Goal: Task Accomplishment & Management: Use online tool/utility

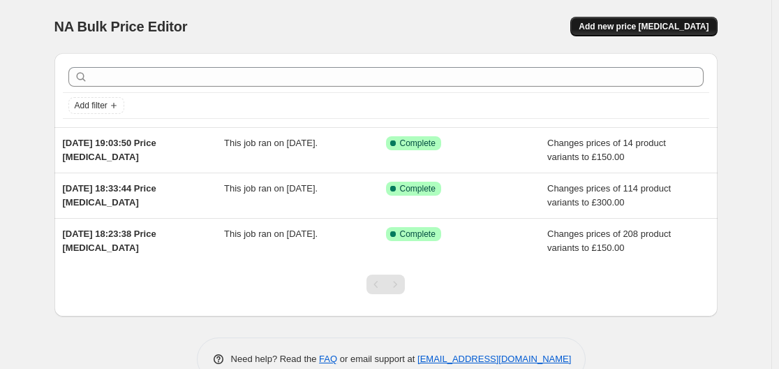
click at [622, 29] on span "Add new price [MEDICAL_DATA]" at bounding box center [644, 26] width 130 height 11
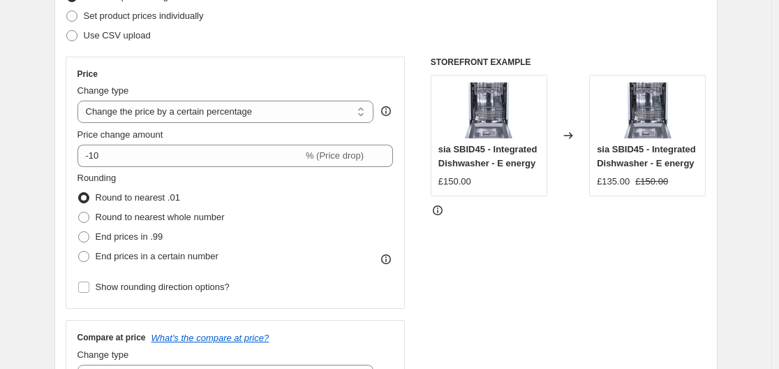
scroll to position [188, 0]
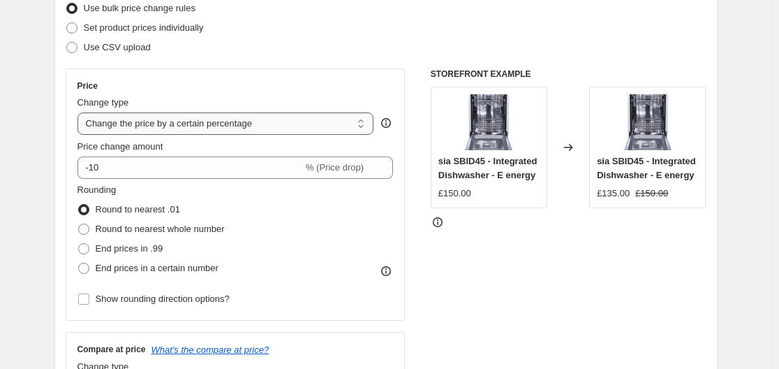
click at [226, 119] on select "Change the price to a certain amount Change the price by a certain amount Chang…" at bounding box center [225, 123] width 297 height 22
select select "to"
click at [80, 112] on select "Change the price to a certain amount Change the price by a certain amount Chang…" at bounding box center [225, 123] width 297 height 22
type input "80.00"
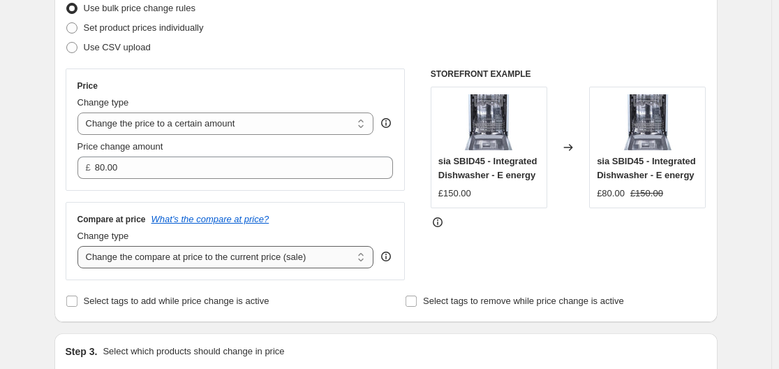
click at [202, 255] on select "Change the compare at price to the current price (sale) Change the compare at p…" at bounding box center [225, 257] width 297 height 22
select select "remove"
click at [80, 246] on select "Change the compare at price to the current price (sale) Change the compare at p…" at bounding box center [225, 257] width 297 height 22
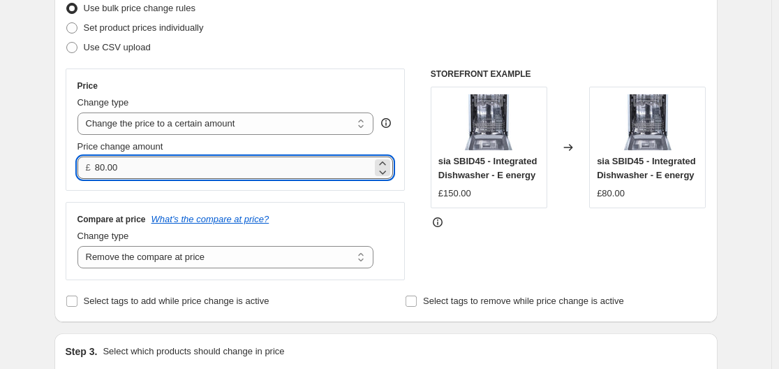
click at [248, 169] on input "80.00" at bounding box center [233, 167] width 277 height 22
type input "200.00"
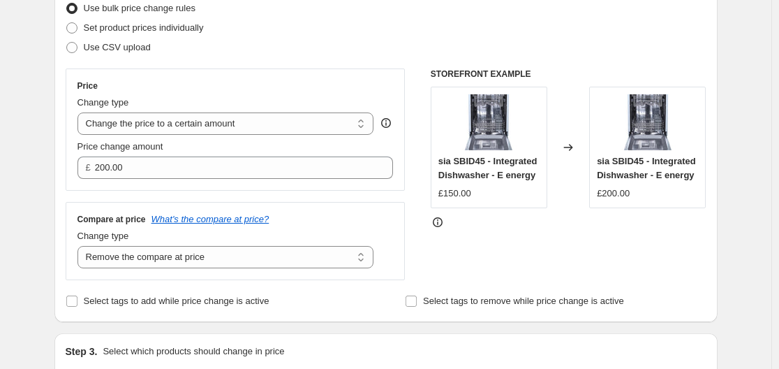
click at [243, 191] on div "Price Change type Change the price to a certain amount Change the price by a ce…" at bounding box center [236, 174] width 340 height 212
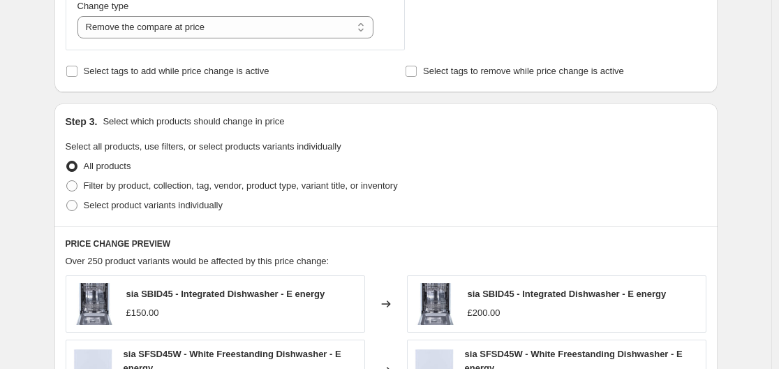
scroll to position [419, 0]
click at [148, 188] on span "Filter by product, collection, tag, vendor, product type, variant title, or inv…" at bounding box center [241, 184] width 314 height 10
click at [67, 180] on input "Filter by product, collection, tag, vendor, product type, variant title, or inv…" at bounding box center [66, 179] width 1 height 1
radio input "true"
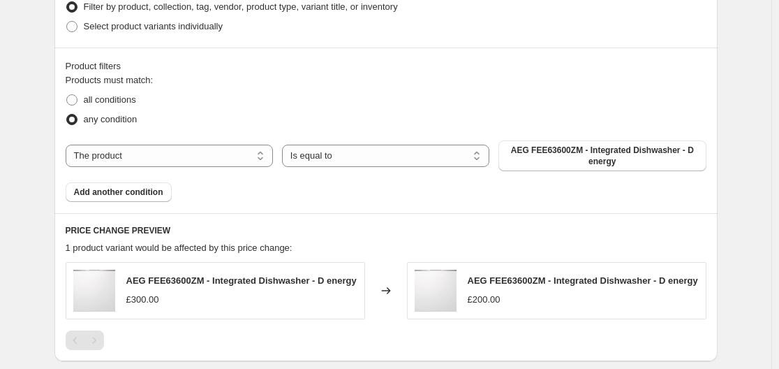
scroll to position [639, 0]
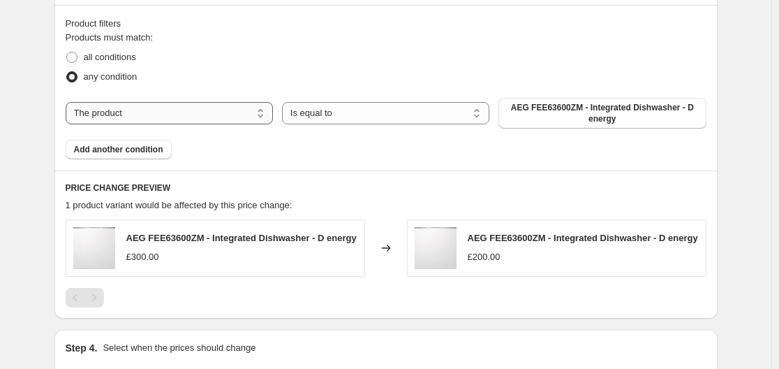
click at [246, 108] on select "The product The product's collection The product's tag The product's vendor The…" at bounding box center [169, 113] width 207 height 22
click at [248, 108] on select "The product The product's collection The product's tag The product's vendor The…" at bounding box center [169, 113] width 207 height 22
click at [232, 104] on select "The product The product's collection The product's tag The product's vendor The…" at bounding box center [169, 113] width 207 height 22
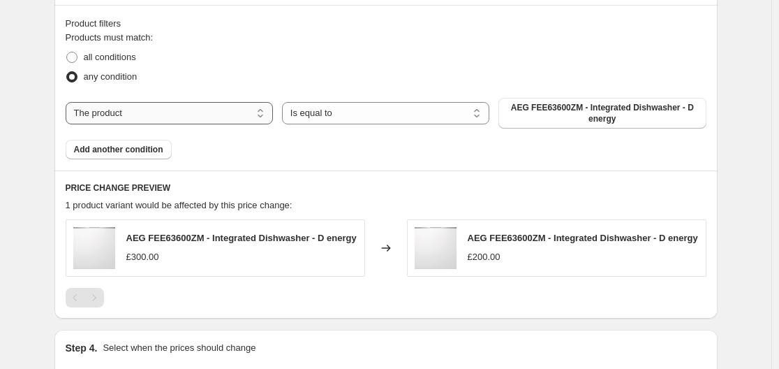
select select "collection"
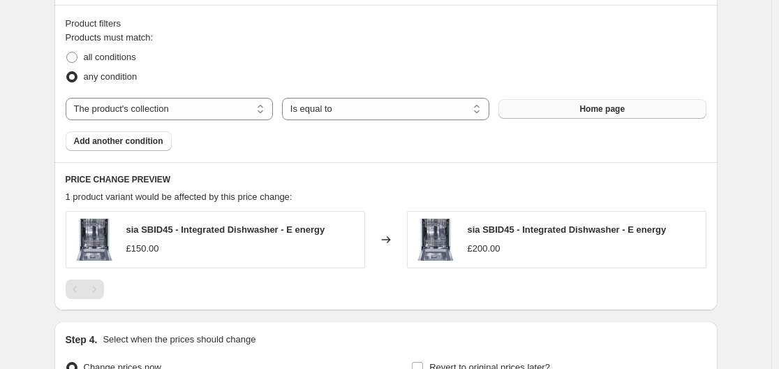
click at [558, 114] on button "Home page" at bounding box center [601, 109] width 207 height 20
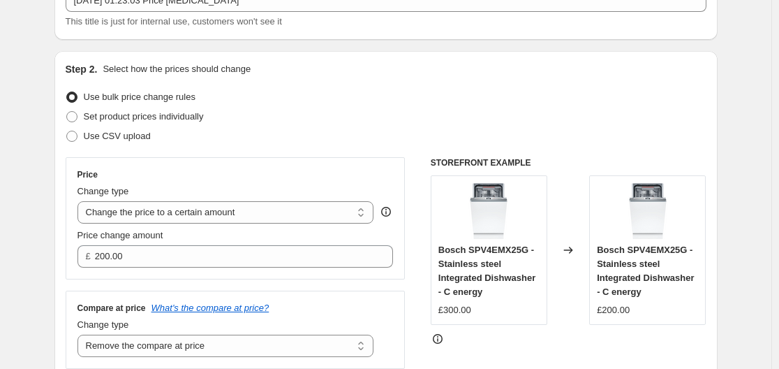
scroll to position [47, 0]
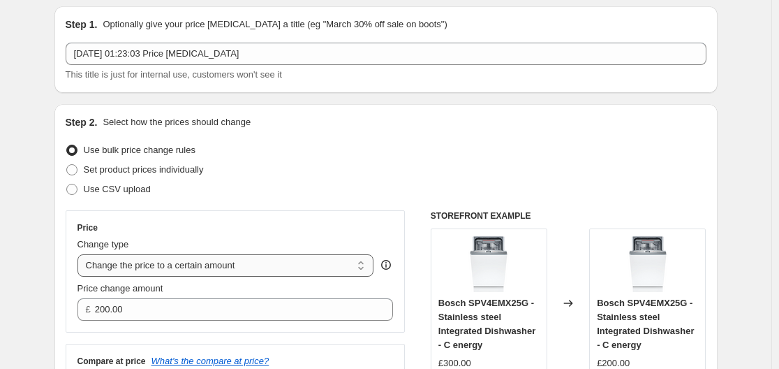
click at [184, 261] on select "Change the price to a certain amount Change the price by a certain amount Chang…" at bounding box center [225, 265] width 297 height 22
select select "percentage"
click at [80, 254] on select "Change the price to a certain amount Change the price by a certain amount Chang…" at bounding box center [225, 265] width 297 height 22
type input "-15"
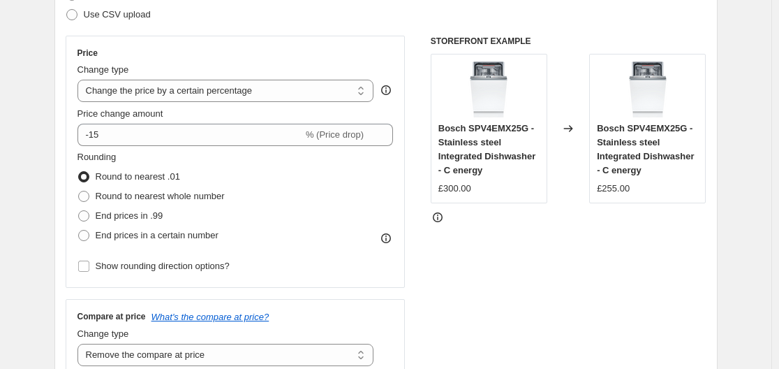
scroll to position [198, 0]
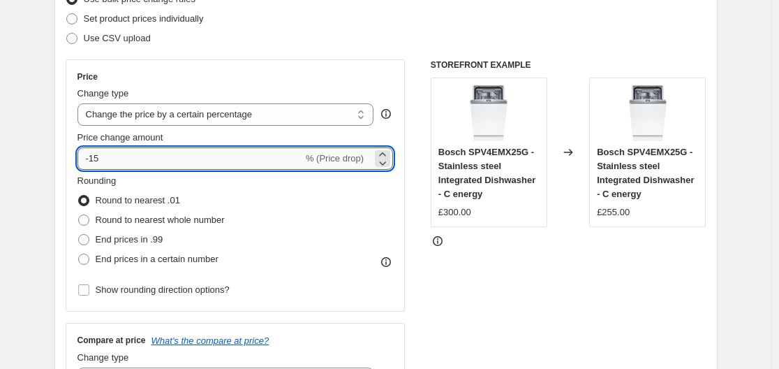
click at [195, 155] on input "-15" at bounding box center [189, 158] width 225 height 22
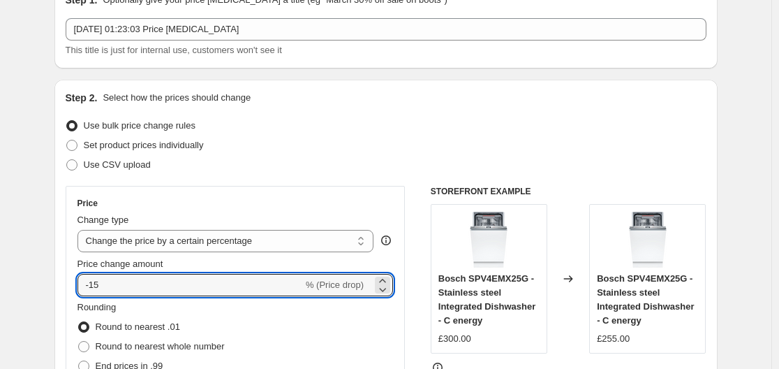
scroll to position [69, 0]
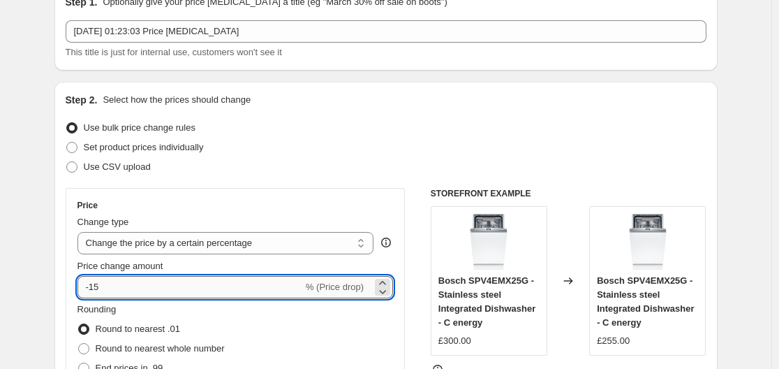
click at [133, 286] on input "-15" at bounding box center [189, 287] width 225 height 22
type input "-1"
type input "-4"
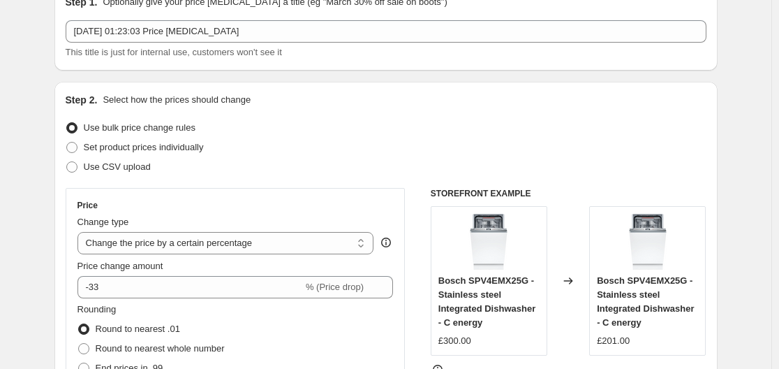
click at [76, 318] on div "Price Change type Change the price to a certain amount Change the price by a ce…" at bounding box center [236, 314] width 340 height 252
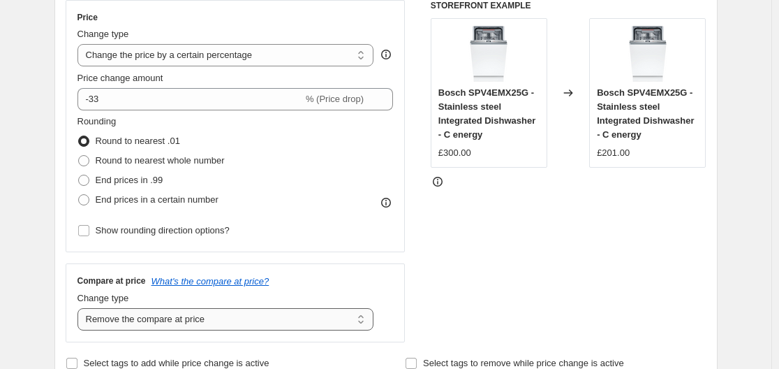
scroll to position [218, 0]
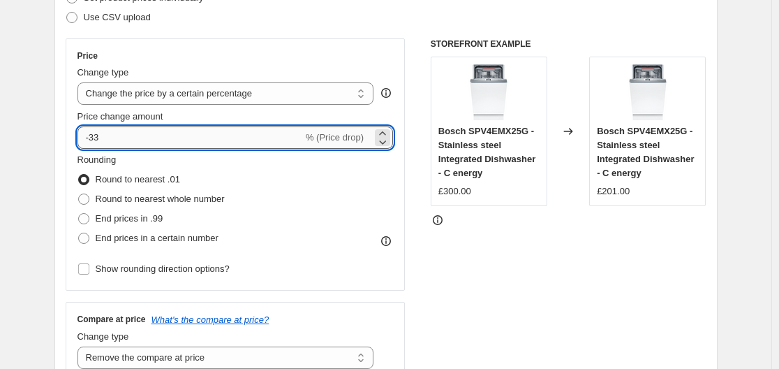
click at [123, 141] on input "-33" at bounding box center [189, 137] width 225 height 22
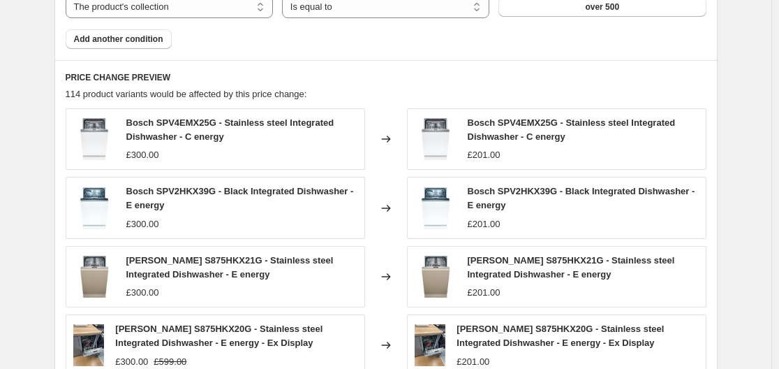
scroll to position [937, 0]
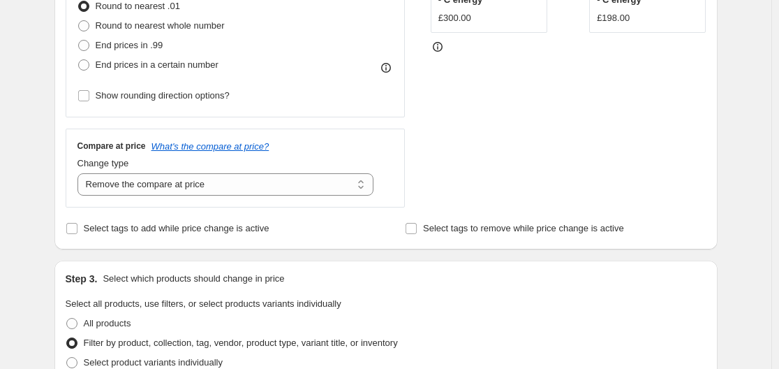
scroll to position [318, 0]
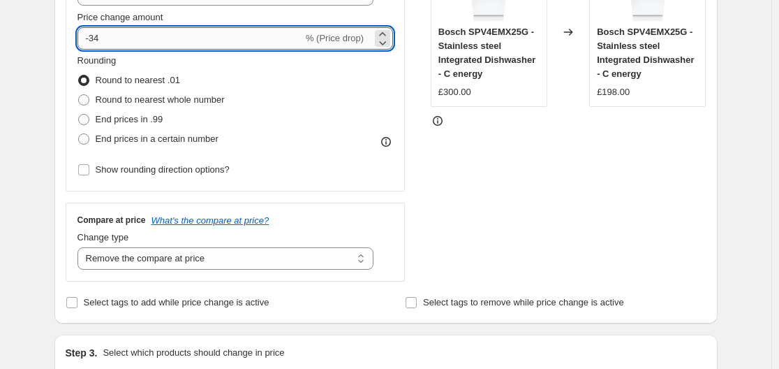
click at [138, 47] on input "-34" at bounding box center [189, 38] width 225 height 22
type input "-333"
type input "-333.5"
type input "-33"
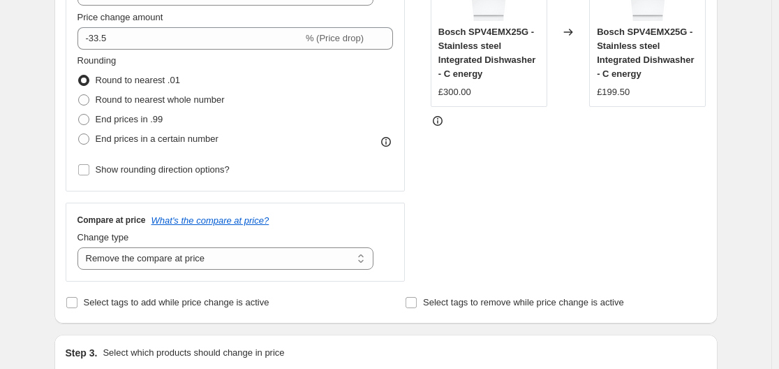
click at [66, 75] on div "Step 2. Select how the prices should change Use bulk price change rules Set pro…" at bounding box center [385, 78] width 663 height 490
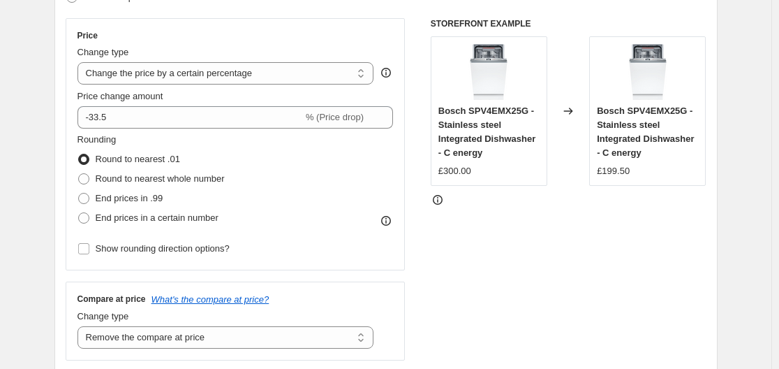
scroll to position [238, 0]
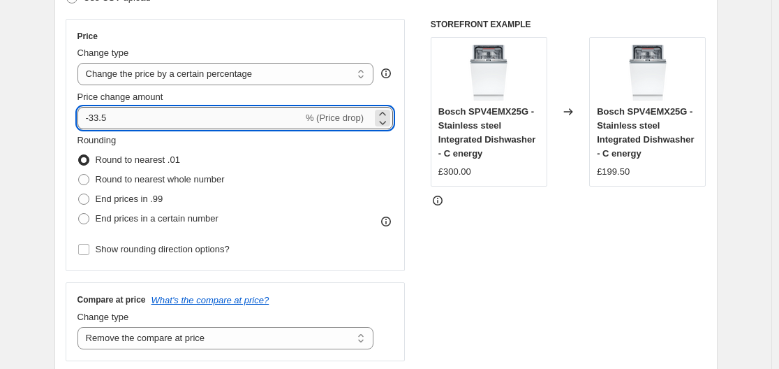
click at [133, 114] on input "-33.5" at bounding box center [189, 118] width 225 height 22
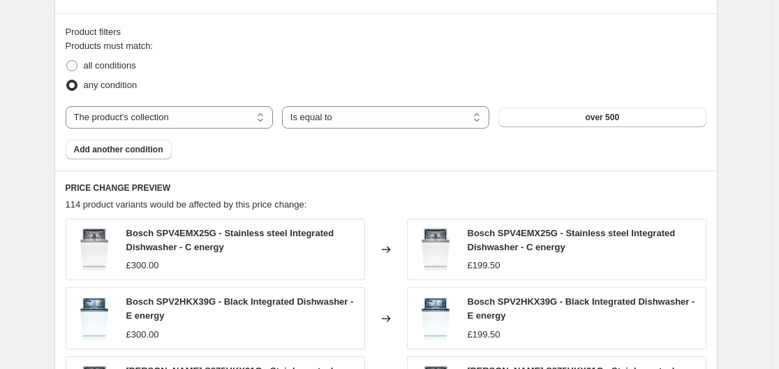
scroll to position [770, 0]
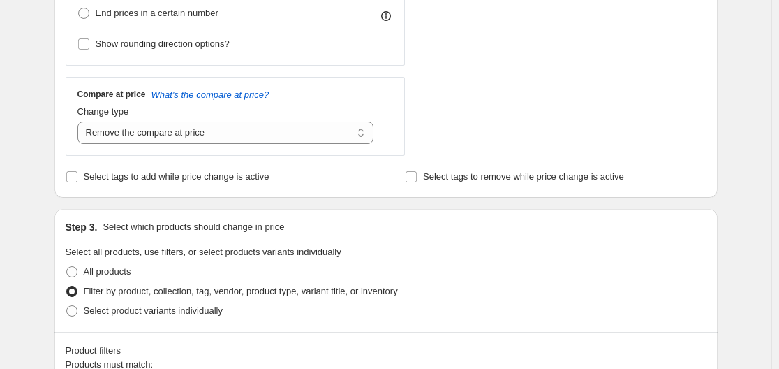
scroll to position [242, 0]
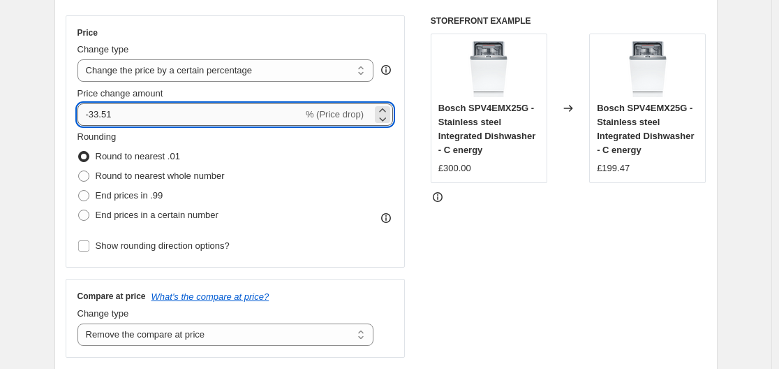
click at [181, 120] on input "-33.51" at bounding box center [189, 114] width 225 height 22
type input "-33.5"
type input "-33.3"
click at [62, 138] on div "Step 2. Select how the prices should change Use bulk price change rules Set pro…" at bounding box center [385, 154] width 663 height 490
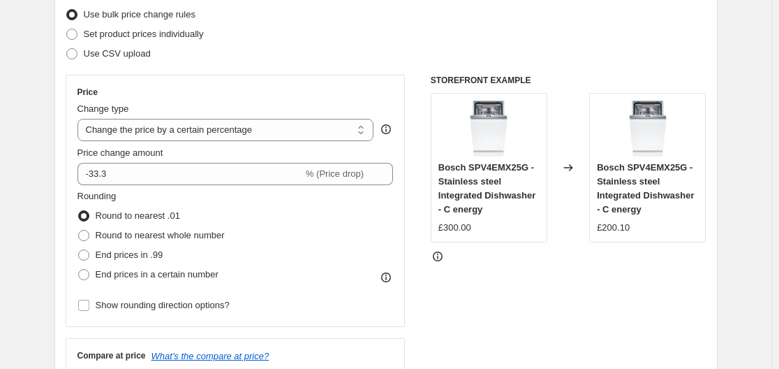
scroll to position [181, 0]
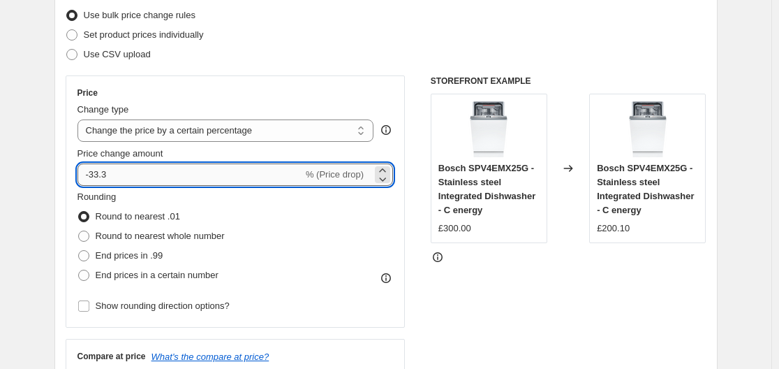
drag, startPoint x: 131, startPoint y: 162, endPoint x: 131, endPoint y: 170, distance: 8.4
click at [131, 170] on div "Price change amount -33.3 % (Price drop)" at bounding box center [235, 166] width 316 height 39
click at [131, 170] on input "-33.3" at bounding box center [189, 174] width 225 height 22
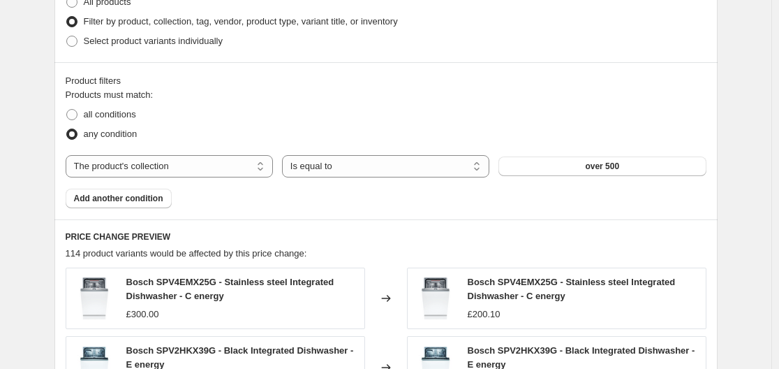
scroll to position [724, 0]
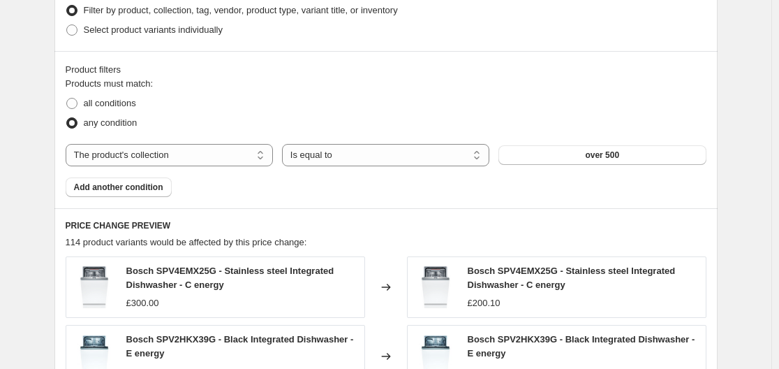
type input "-33.2"
click at [43, 253] on div "Create new price [MEDICAL_DATA]. This page is ready Create new price [MEDICAL_D…" at bounding box center [386, 63] width 697 height 1575
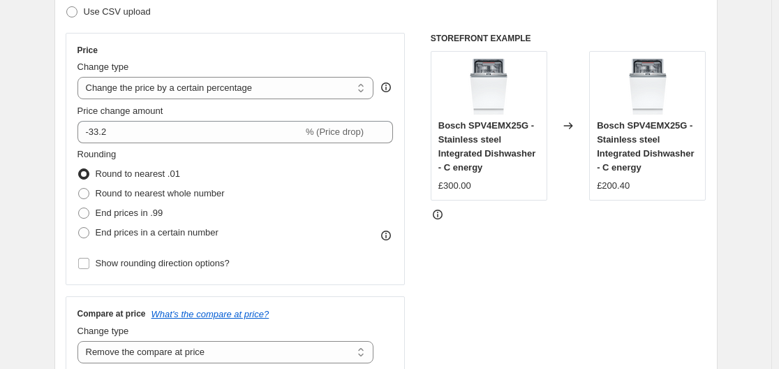
scroll to position [207, 0]
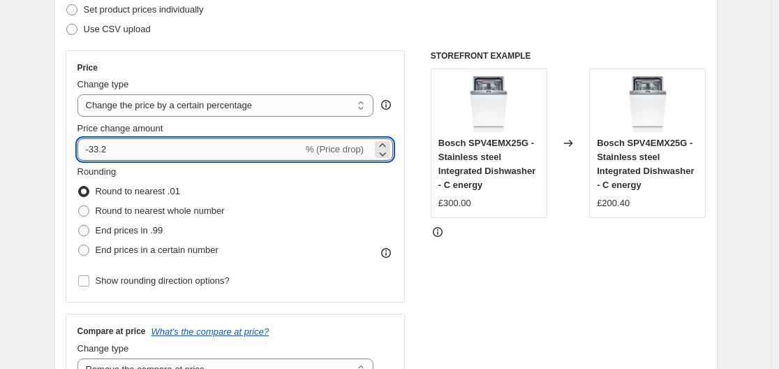
click at [150, 153] on input "-33.2" at bounding box center [189, 149] width 225 height 22
type input "-33.1"
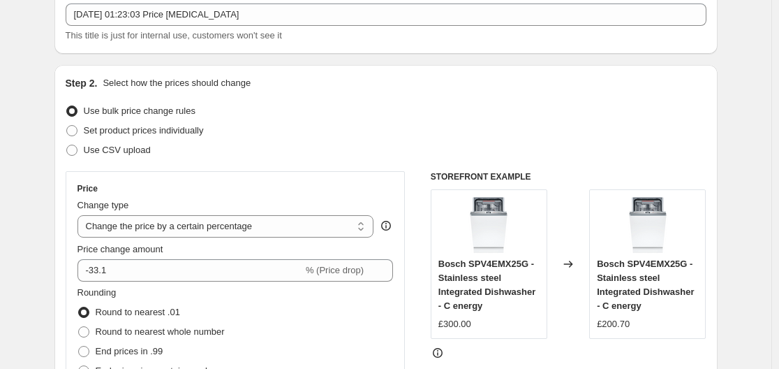
scroll to position [82, 0]
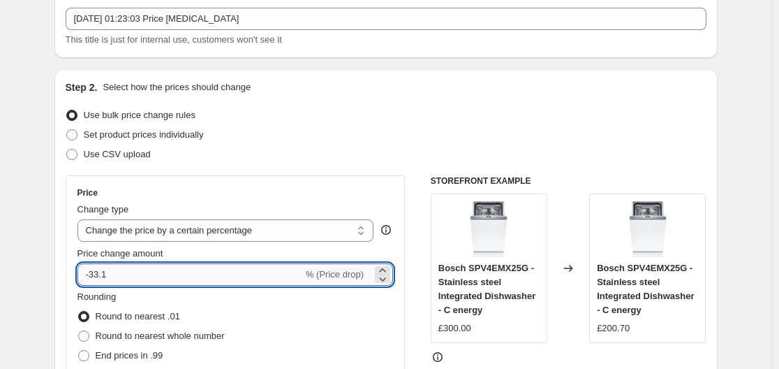
click at [133, 274] on input "-33.1" at bounding box center [189, 274] width 225 height 22
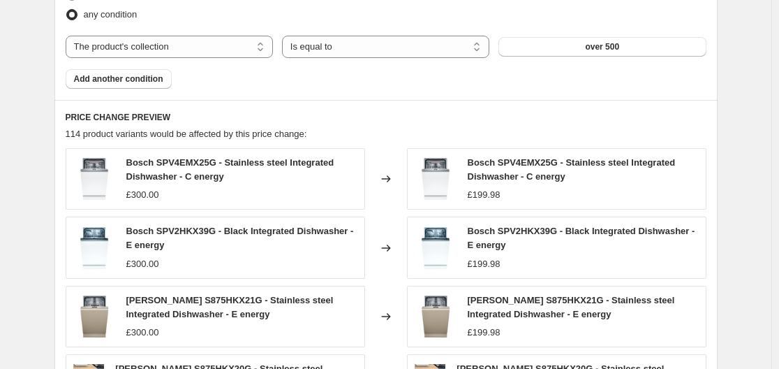
scroll to position [833, 0]
click at [62, 278] on div "PRICE CHANGE PREVIEW 114 product variants would be affected by this price chang…" at bounding box center [385, 312] width 663 height 426
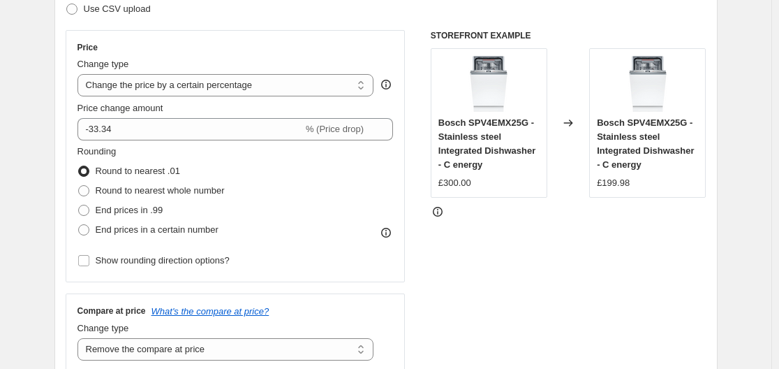
scroll to position [175, 0]
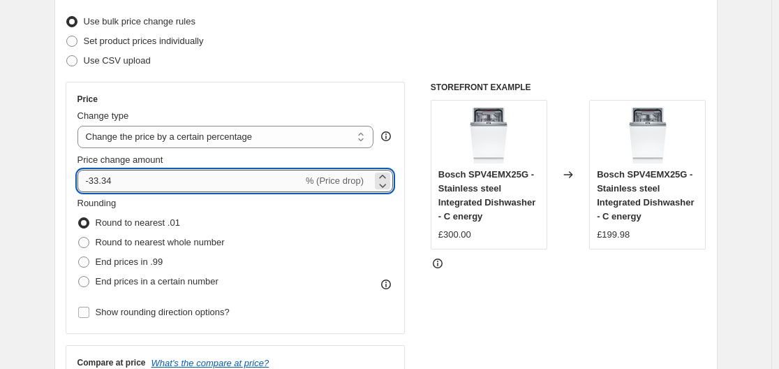
click at [147, 172] on input "-33.34" at bounding box center [189, 181] width 225 height 22
type input "-33.33"
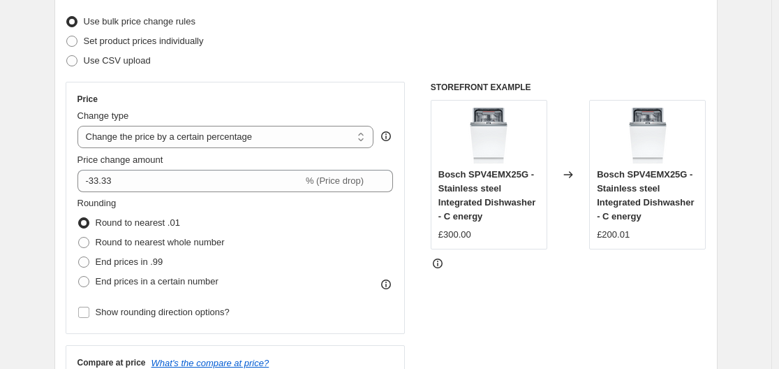
click at [58, 229] on div "Step 2. Select how the prices should change Use bulk price change rules Set pro…" at bounding box center [385, 221] width 663 height 490
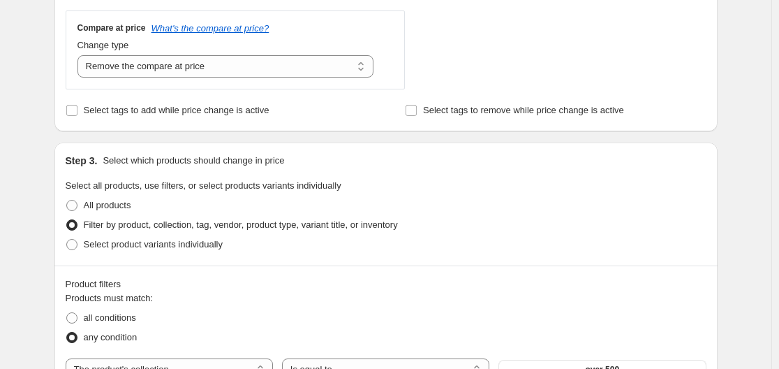
scroll to position [484, 0]
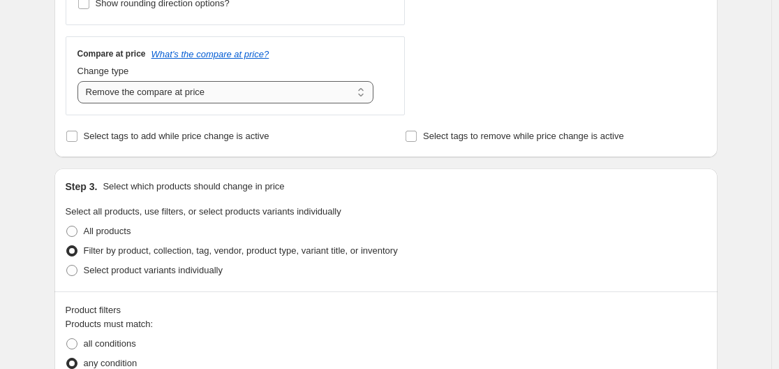
click at [285, 91] on select "Change the compare at price to the current price (sale) Change the compare at p…" at bounding box center [225, 92] width 297 height 22
select select "ep"
click at [80, 81] on select "Change the compare at price to the current price (sale) Change the compare at p…" at bounding box center [225, 92] width 297 height 22
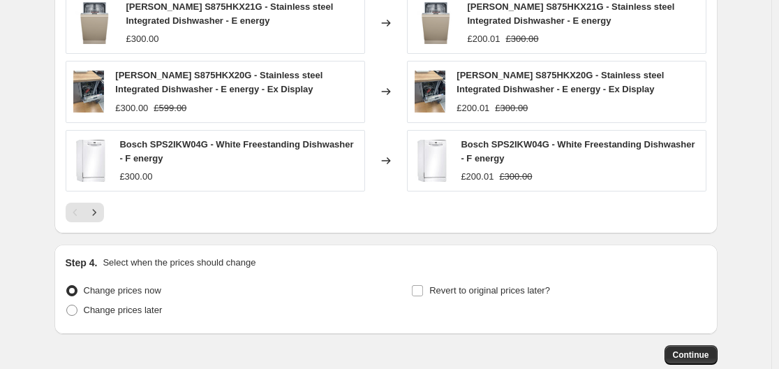
scroll to position [1173, 0]
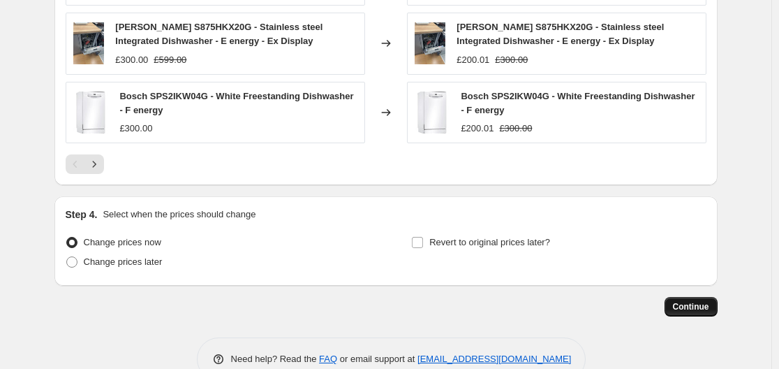
click at [695, 304] on span "Continue" at bounding box center [691, 306] width 36 height 11
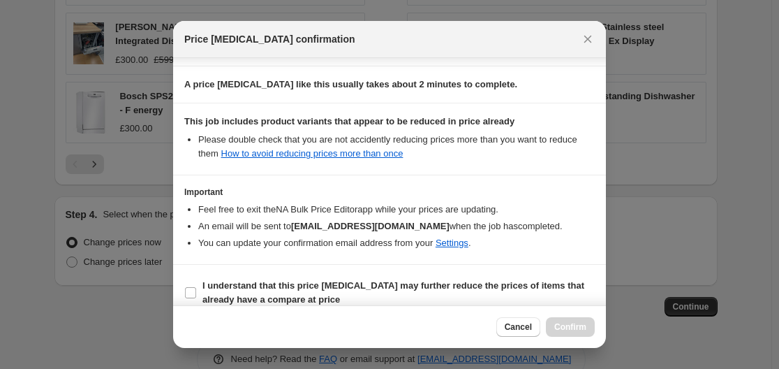
scroll to position [219, 0]
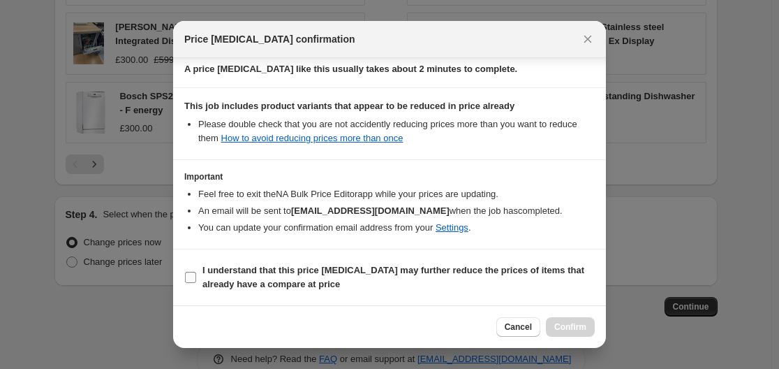
click at [438, 269] on b "I understand that this price [MEDICAL_DATA] may further reduce the prices of it…" at bounding box center [393, 277] width 382 height 24
click at [196, 272] on input "I understand that this price [MEDICAL_DATA] may further reduce the prices of it…" at bounding box center [190, 277] width 11 height 11
checkbox input "true"
click at [579, 325] on span "Confirm" at bounding box center [570, 326] width 32 height 11
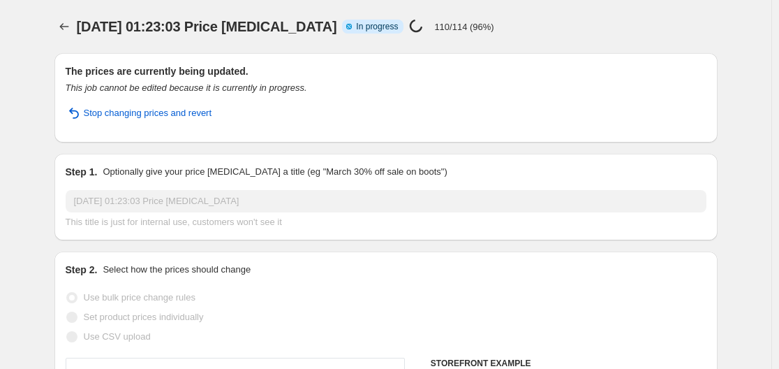
select select "percentage"
select select "collection"
